Goal: Transaction & Acquisition: Purchase product/service

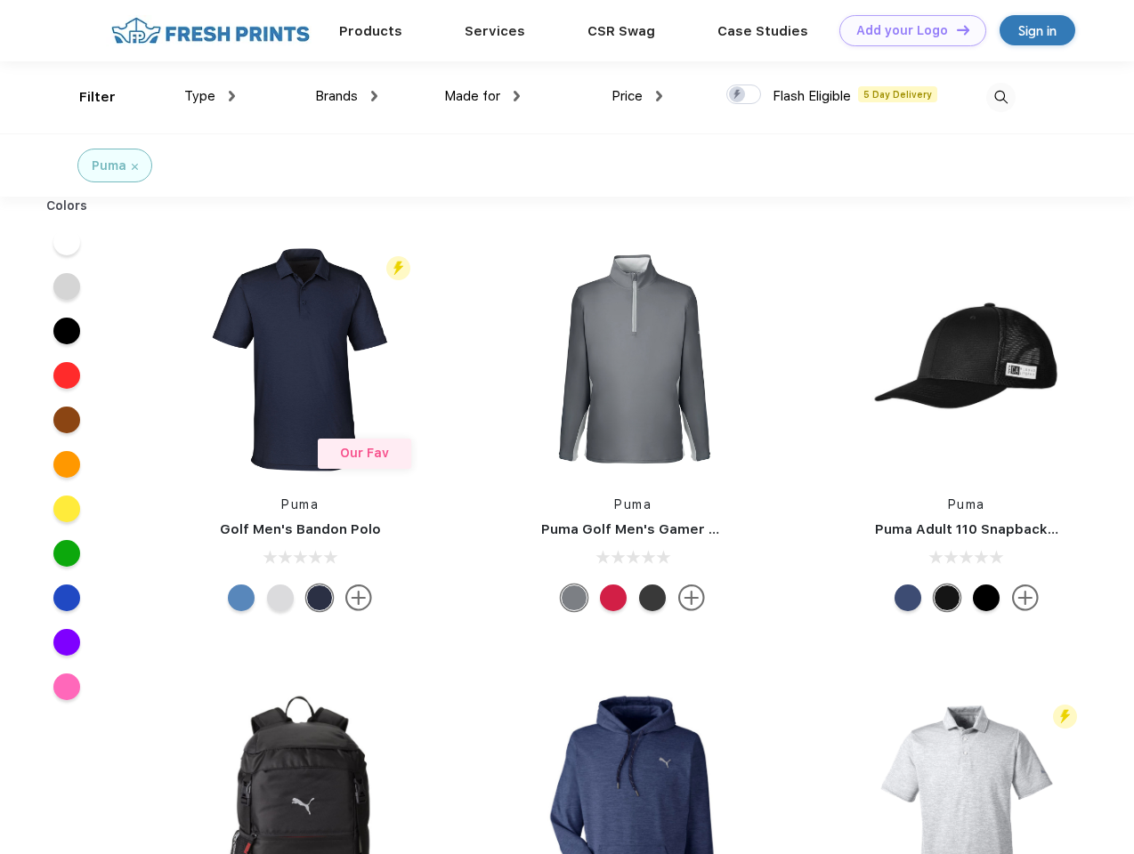
click at [906, 30] on link "Add your Logo Design Tool" at bounding box center [912, 30] width 147 height 31
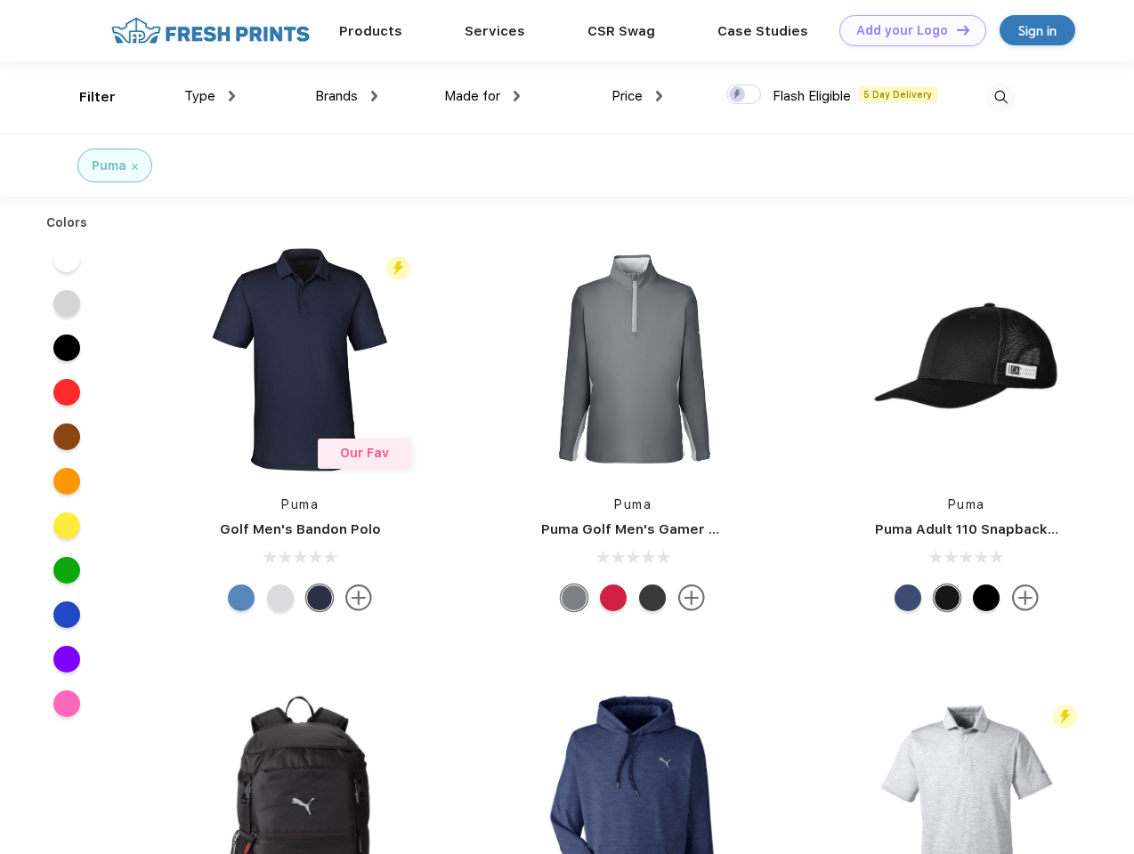
click at [0, 0] on div "Design Tool" at bounding box center [0, 0] width 0 height 0
click at [955, 29] on link "Add your Logo Design Tool" at bounding box center [912, 30] width 147 height 31
click at [85, 97] on div "Filter" at bounding box center [97, 97] width 36 height 20
click at [210, 96] on span "Type" at bounding box center [199, 96] width 31 height 16
click at [346, 96] on span "Brands" at bounding box center [336, 96] width 43 height 16
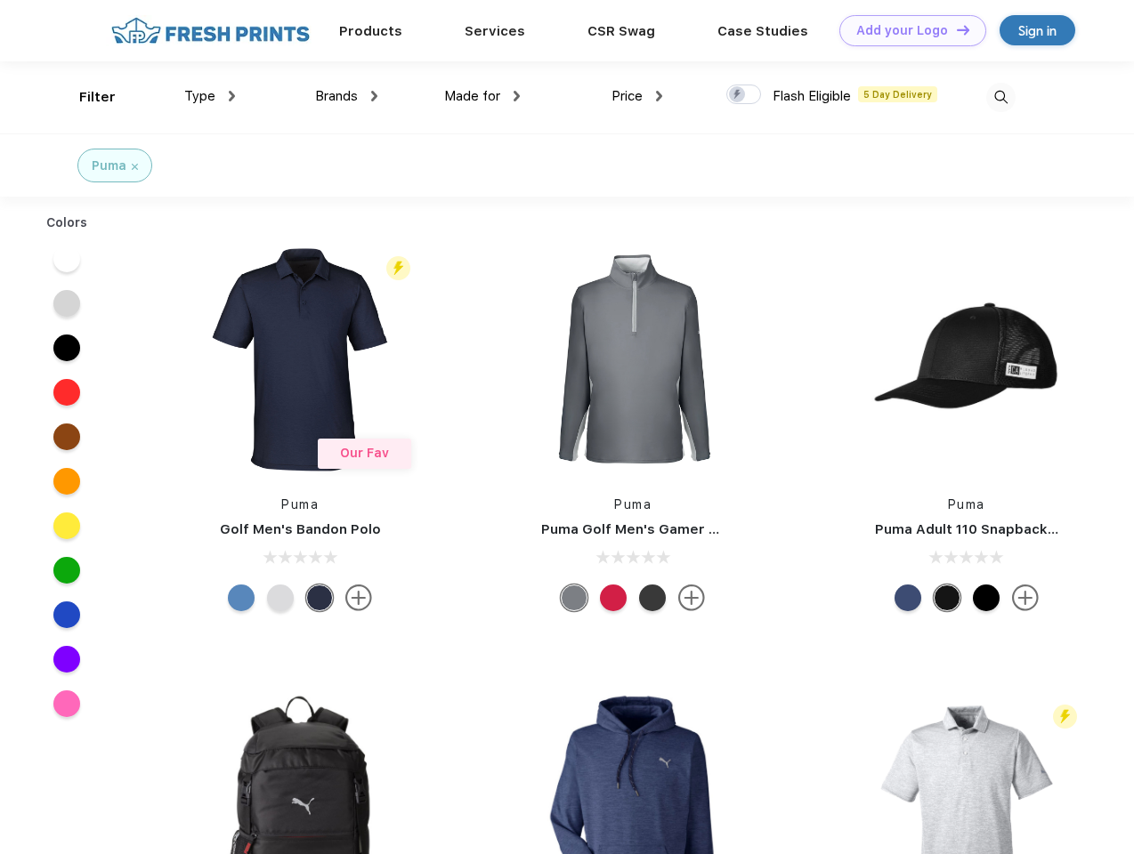
click at [482, 96] on span "Made for" at bounding box center [472, 96] width 56 height 16
click at [637, 96] on span "Price" at bounding box center [626, 96] width 31 height 16
click at [744, 95] on div at bounding box center [743, 95] width 35 height 20
click at [738, 95] on input "checkbox" at bounding box center [732, 90] width 12 height 12
click at [1000, 97] on img at bounding box center [1000, 97] width 29 height 29
